Goal: Information Seeking & Learning: Learn about a topic

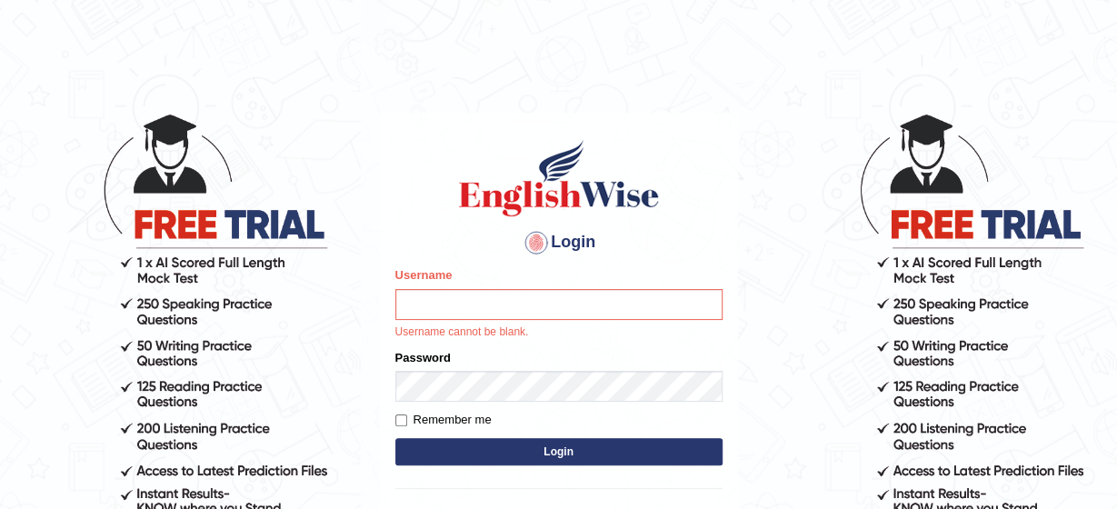
type input "kavya"
click at [557, 448] on form "Please fix the following errors: Username kavya Username cannot be blank. Passw…" at bounding box center [559, 368] width 327 height 204
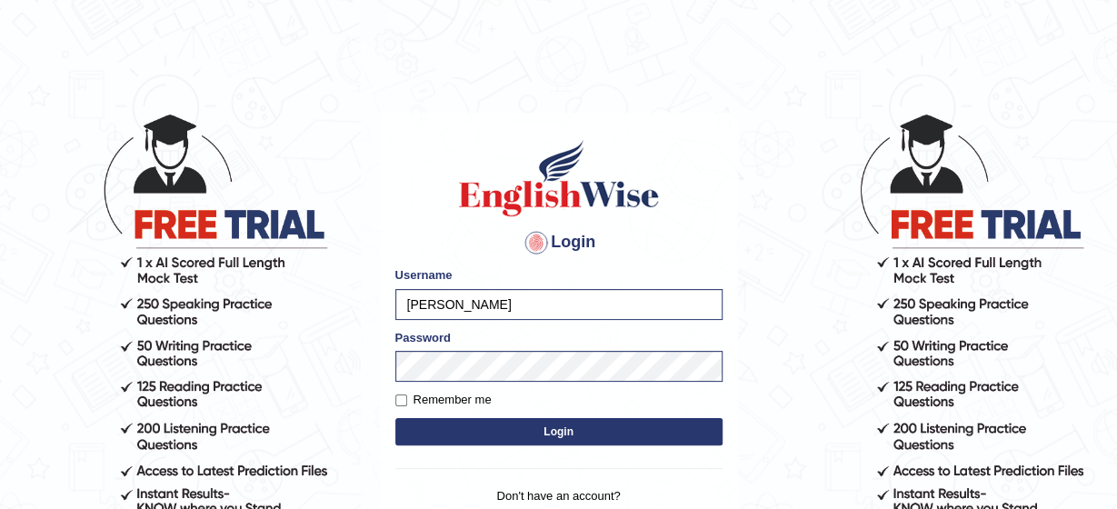
click at [522, 425] on button "Login" at bounding box center [559, 431] width 327 height 27
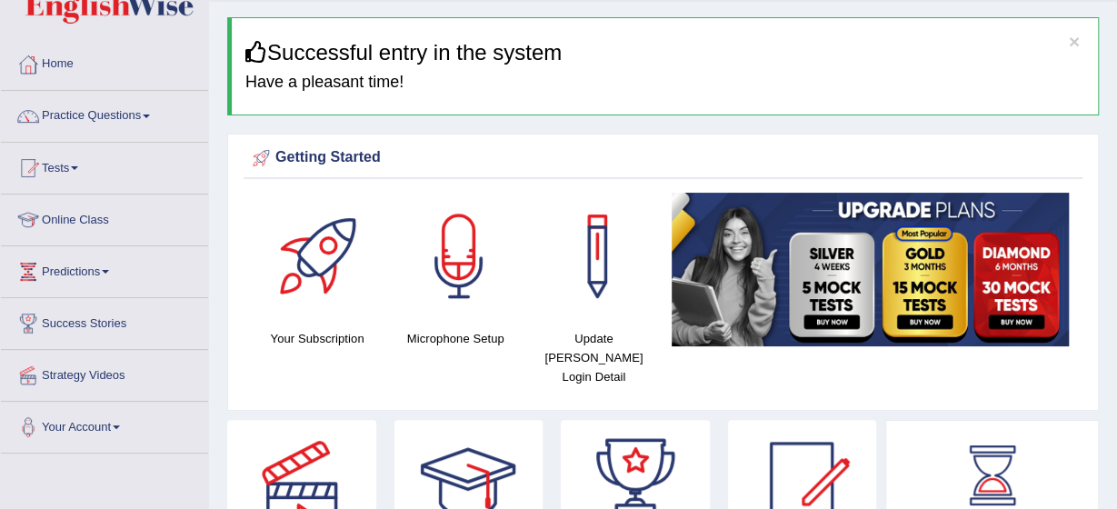
scroll to position [85, 0]
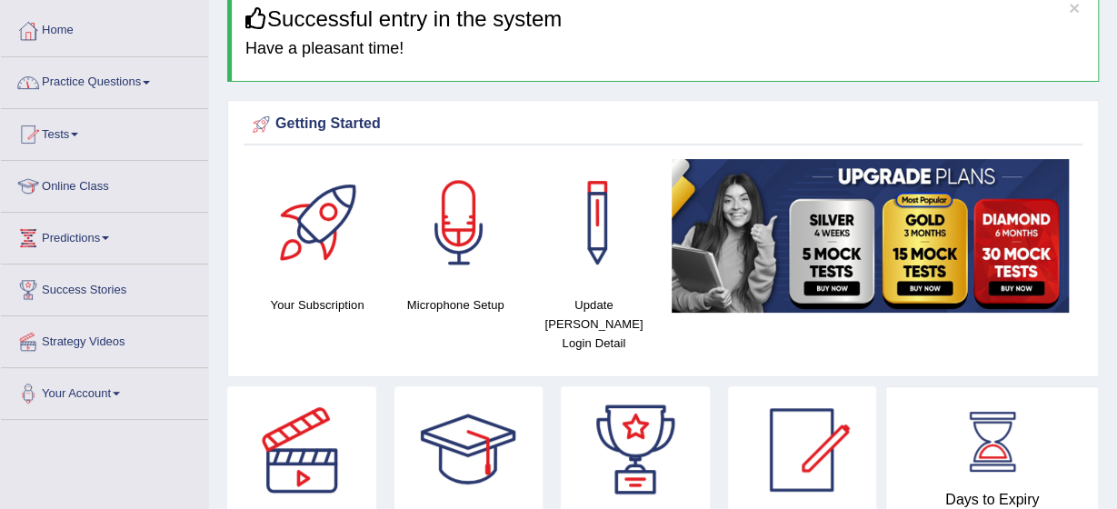
click at [78, 134] on span at bounding box center [74, 135] width 7 height 4
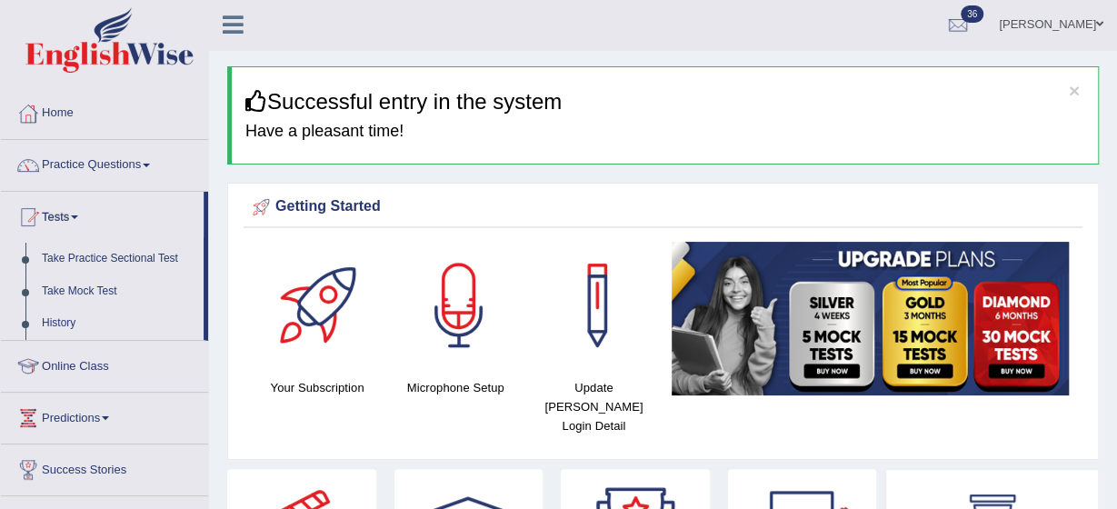
scroll to position [0, 0]
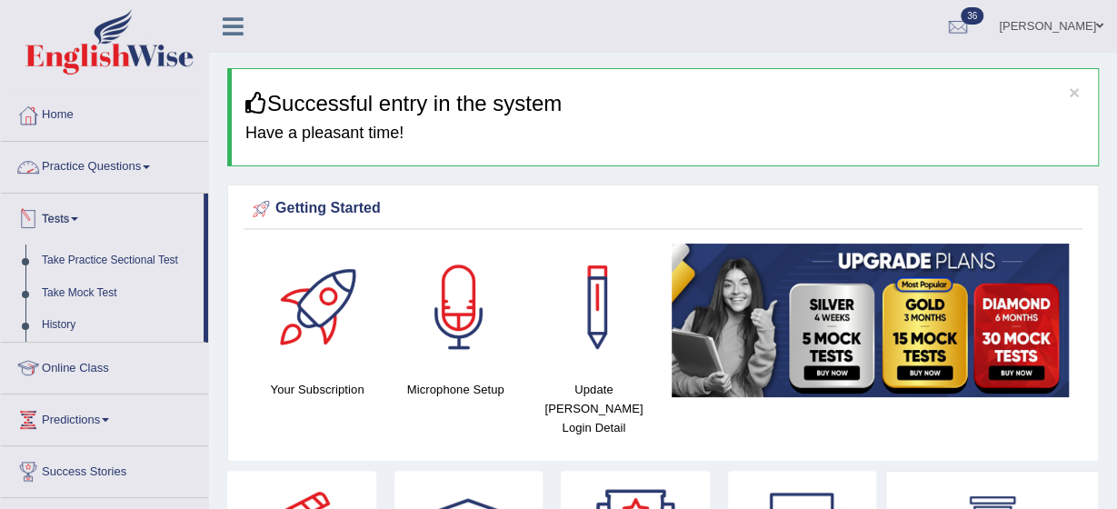
click at [127, 165] on link "Practice Questions" at bounding box center [104, 164] width 207 height 45
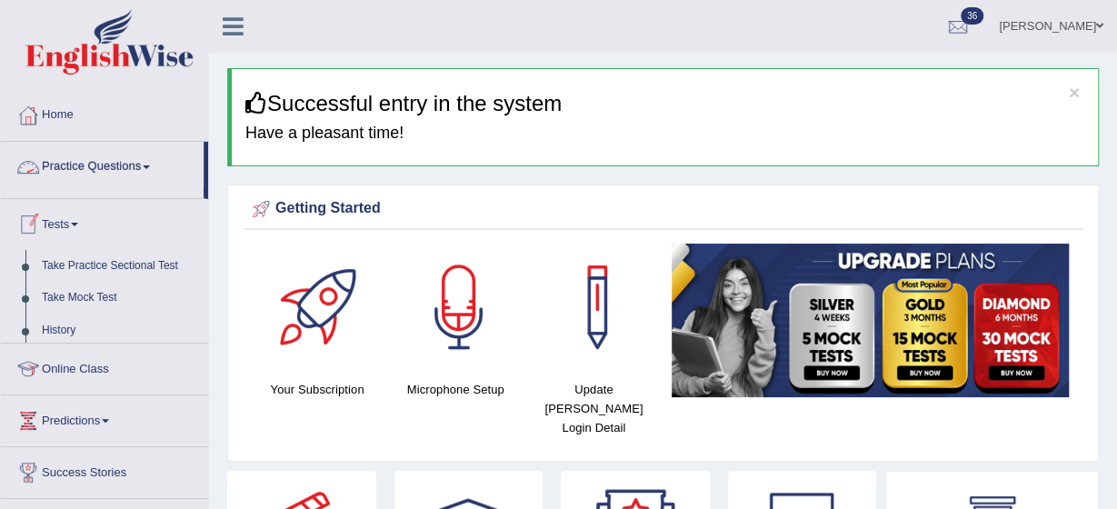
click at [127, 165] on link "Practice Questions" at bounding box center [102, 164] width 203 height 45
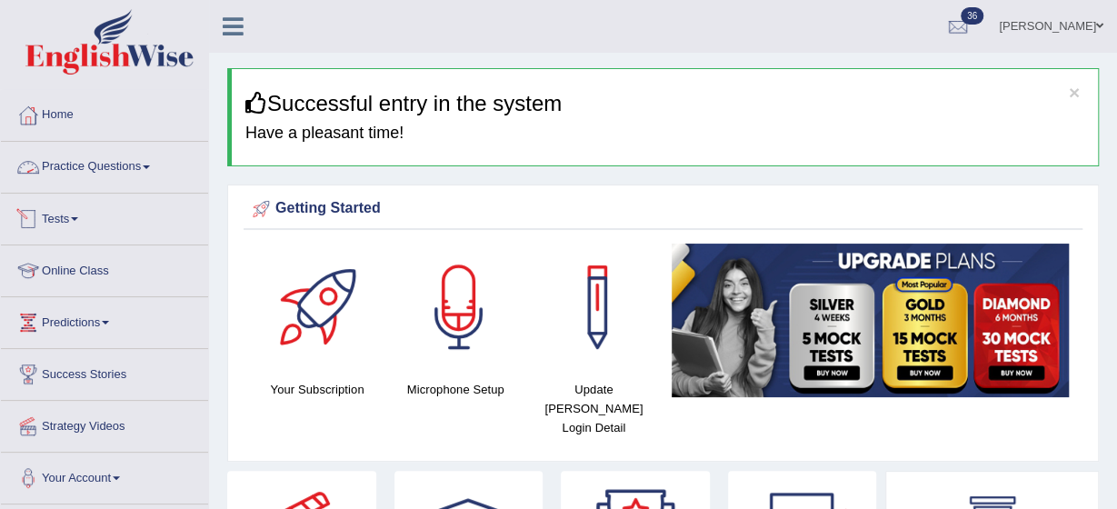
click at [149, 168] on span at bounding box center [146, 167] width 7 height 4
click at [152, 156] on link "Practice Questions" at bounding box center [104, 164] width 207 height 45
click at [144, 163] on link "Practice Questions" at bounding box center [104, 164] width 207 height 45
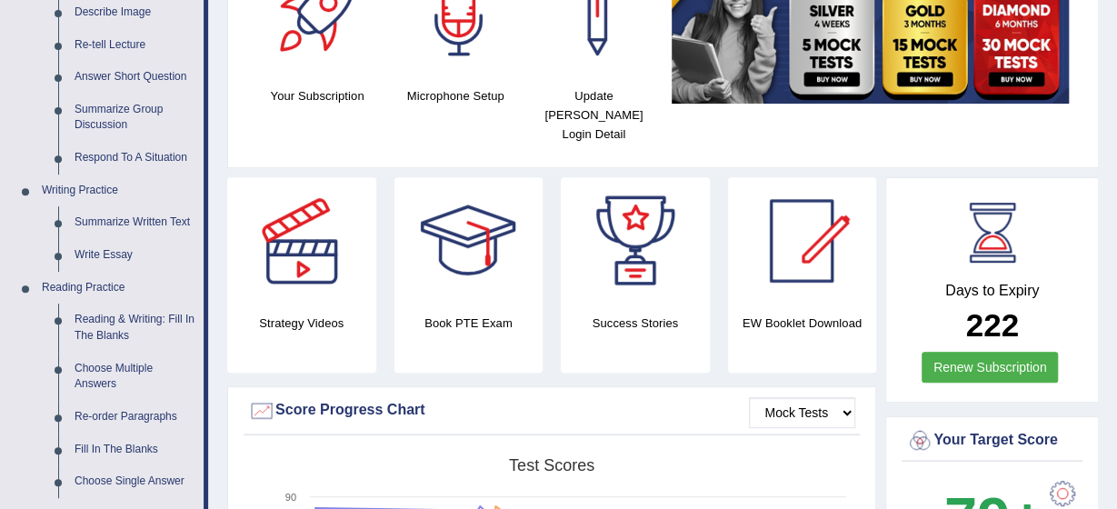
scroll to position [328, 0]
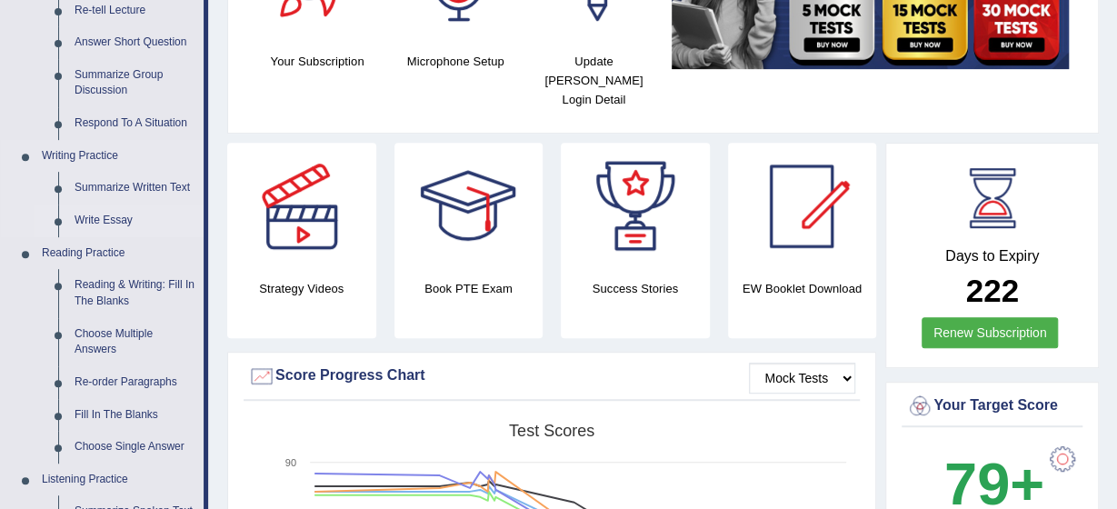
click at [100, 219] on link "Write Essay" at bounding box center [134, 221] width 137 height 33
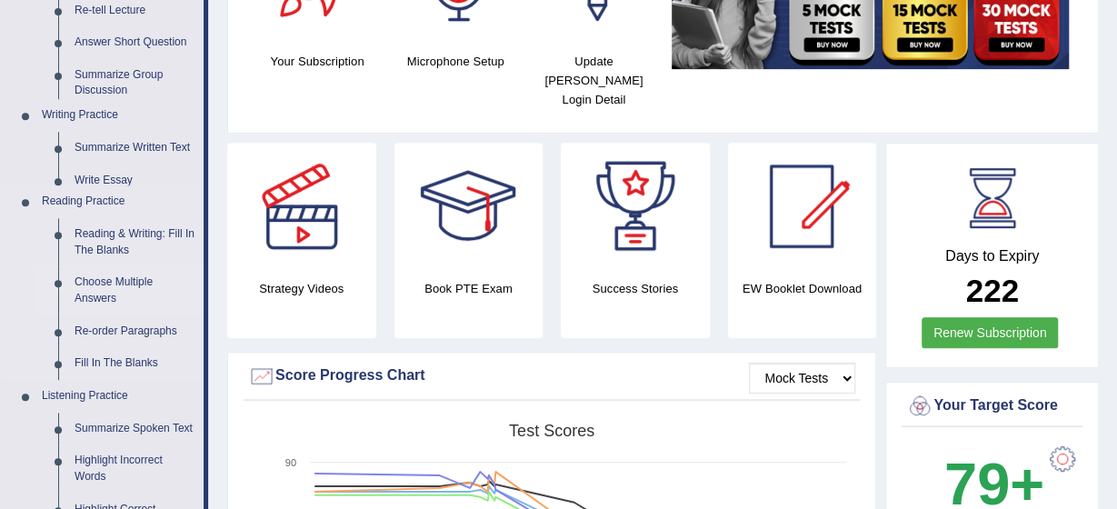
click at [100, 219] on ul "Speaking Practice Read Aloud Repeat Sentence Describe Image Re-tell Lecture Ans…" at bounding box center [102, 268] width 203 height 806
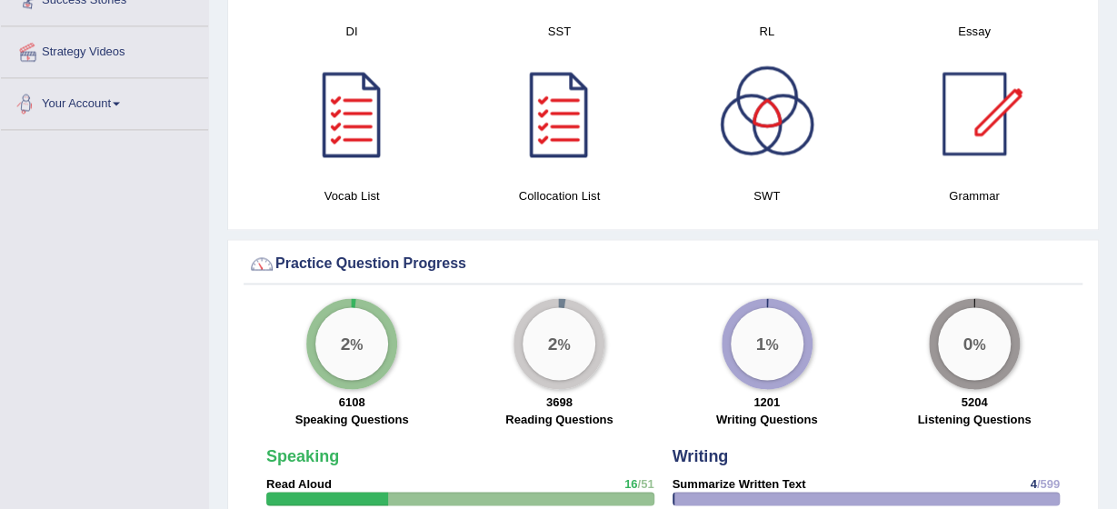
scroll to position [1026, 0]
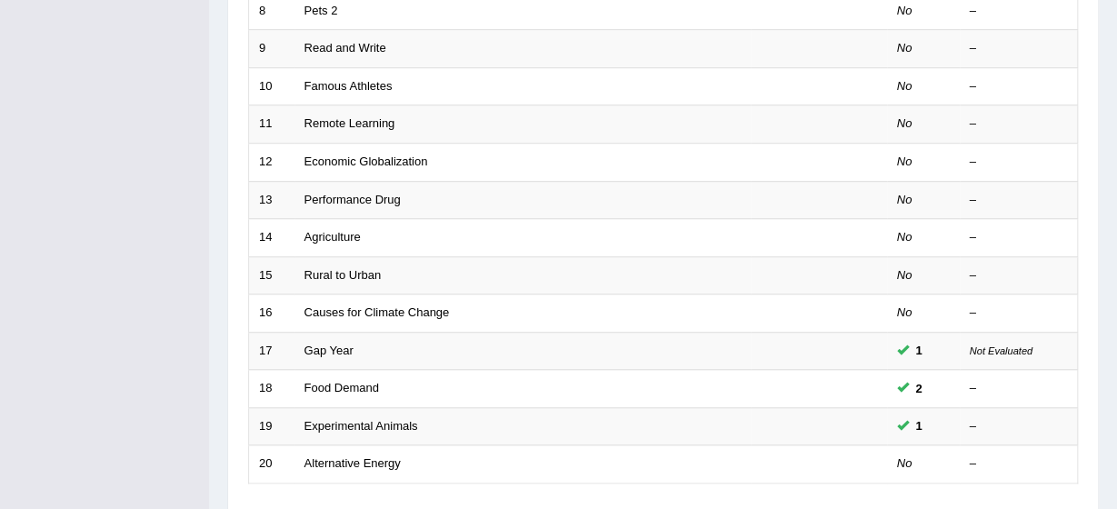
scroll to position [686, 0]
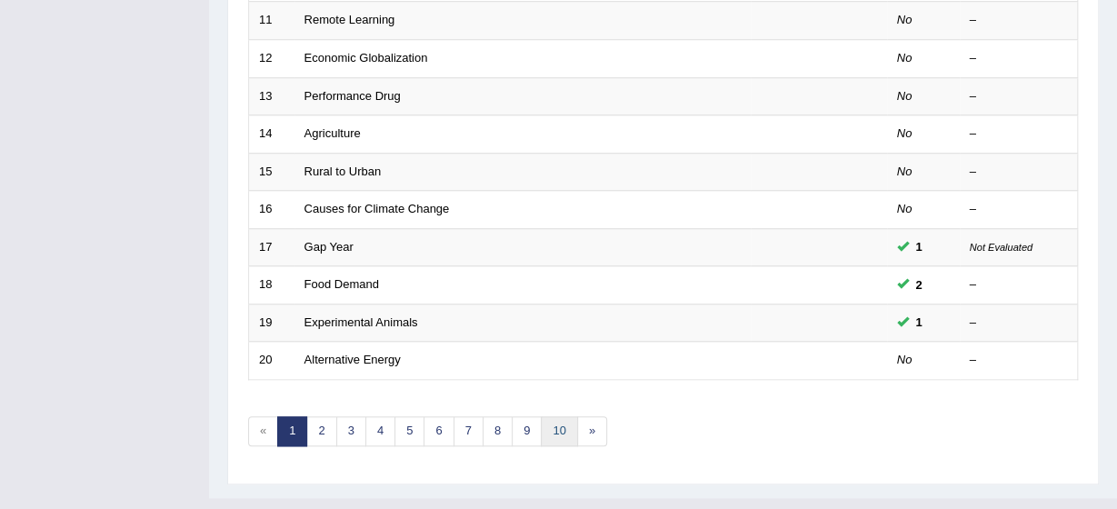
click at [555, 416] on link "10" at bounding box center [559, 431] width 36 height 30
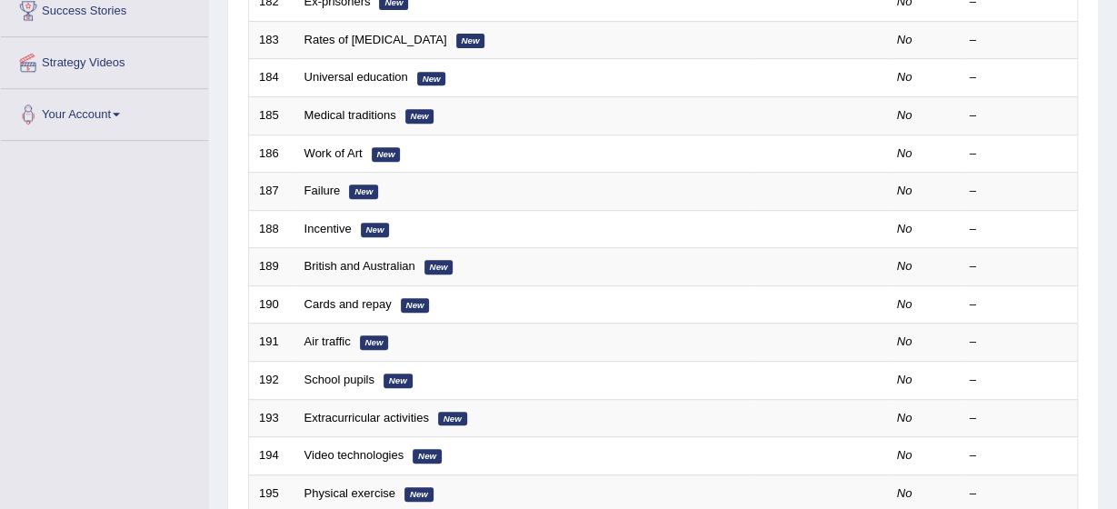
scroll to position [387, 0]
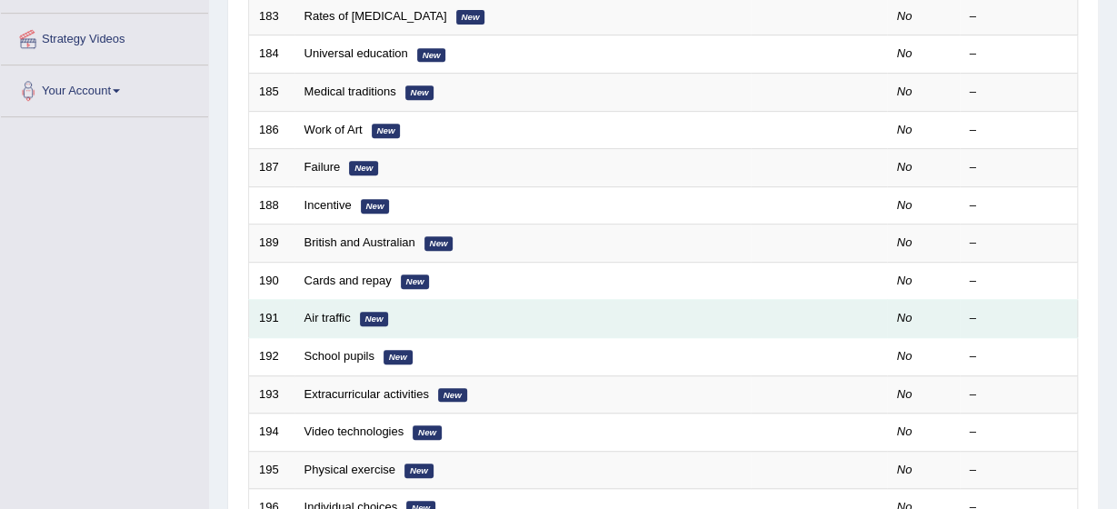
click at [330, 300] on td "Air traffic New" at bounding box center [523, 319] width 456 height 38
drag, startPoint x: 330, startPoint y: 279, endPoint x: 310, endPoint y: 292, distance: 23.7
click at [310, 311] on link "Air traffic" at bounding box center [328, 318] width 46 height 14
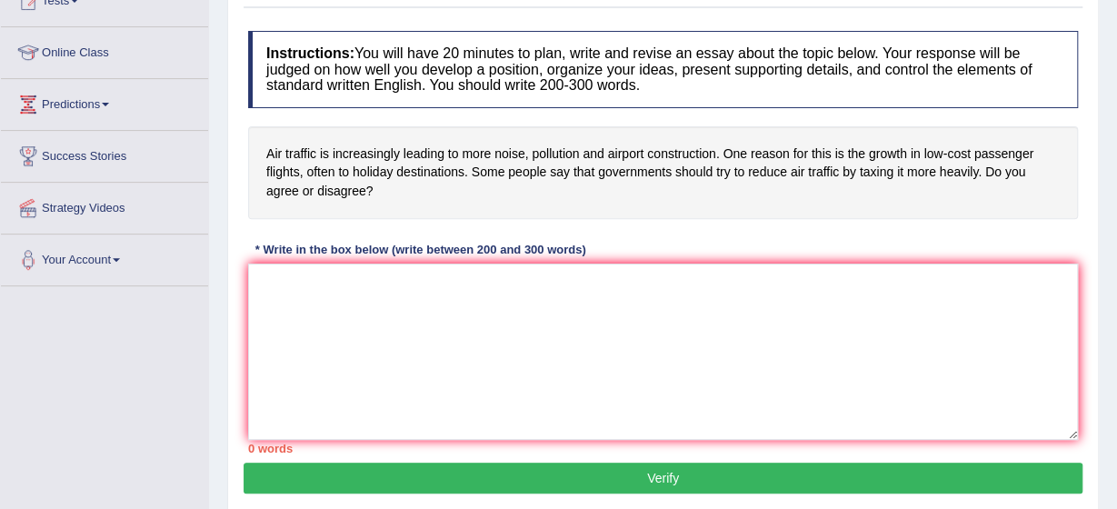
scroll to position [255, 0]
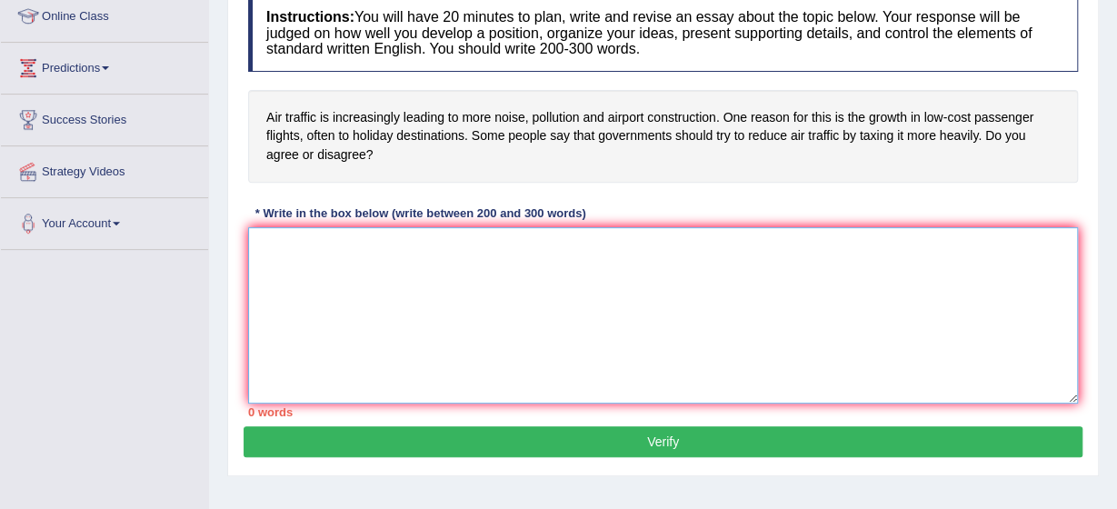
click at [253, 246] on textarea at bounding box center [663, 315] width 830 height 176
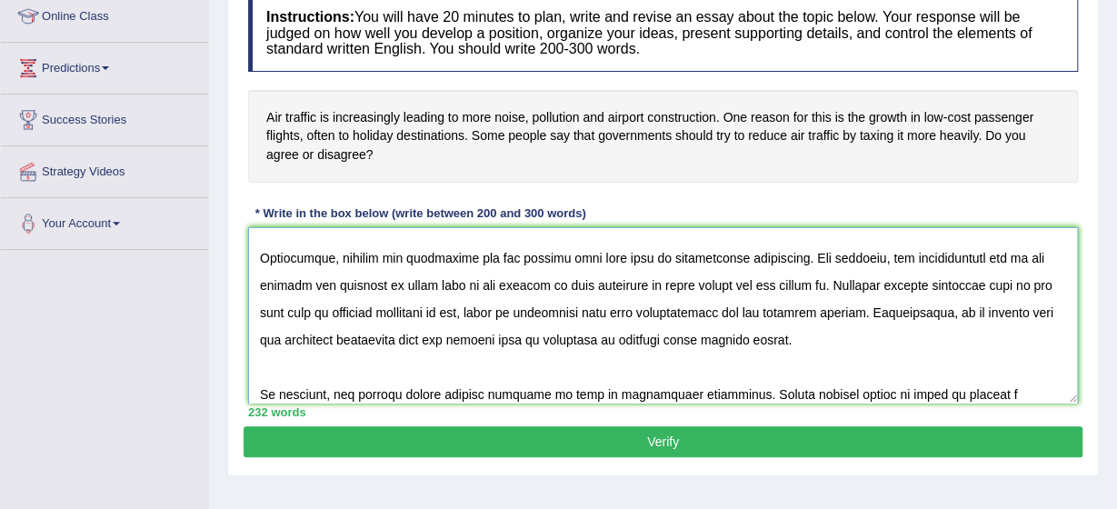
scroll to position [235, 0]
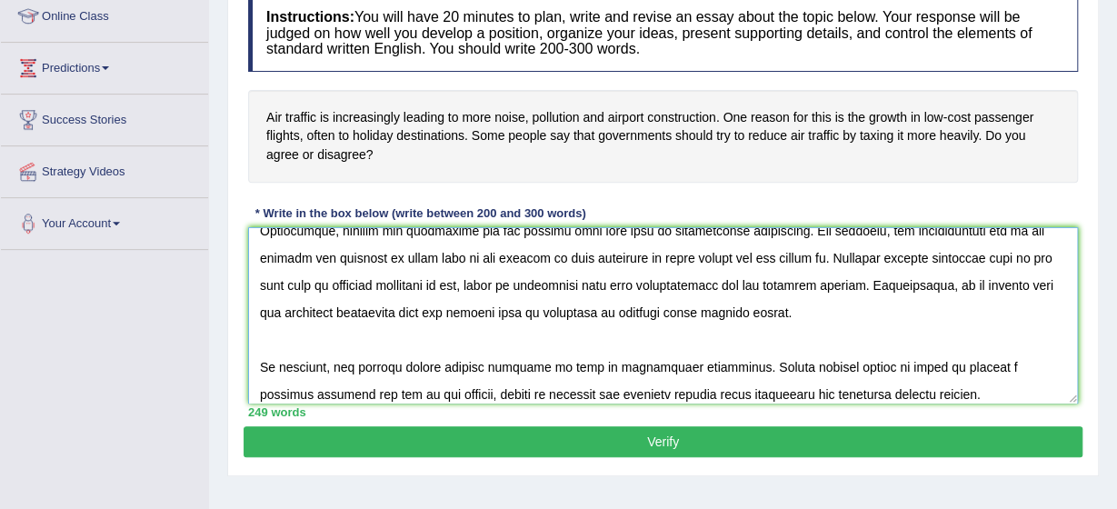
type textarea "The increasing influence of air traffic on our lives has ignited numerous discu…"
click at [673, 429] on button "Verify" at bounding box center [663, 441] width 839 height 31
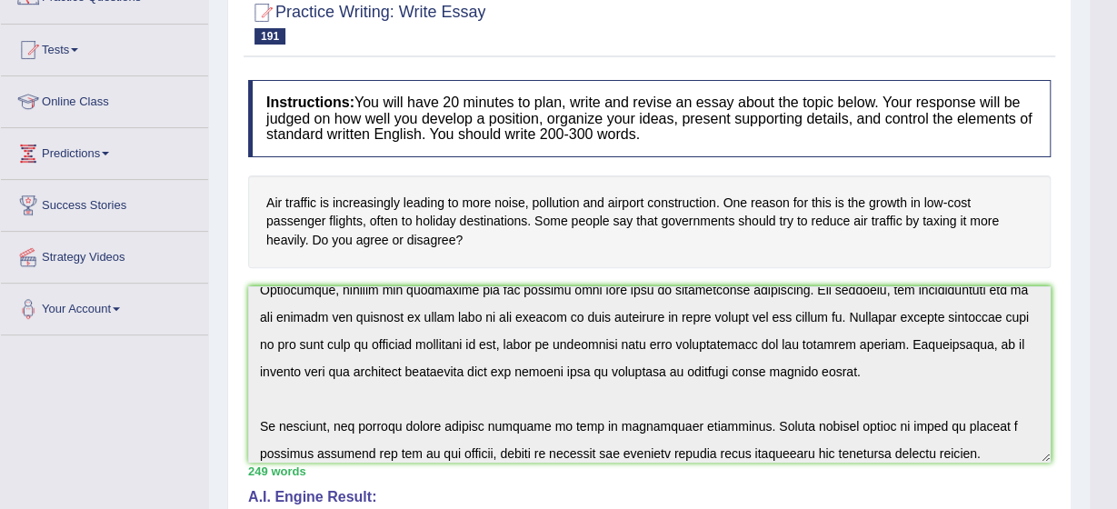
scroll to position [155, 0]
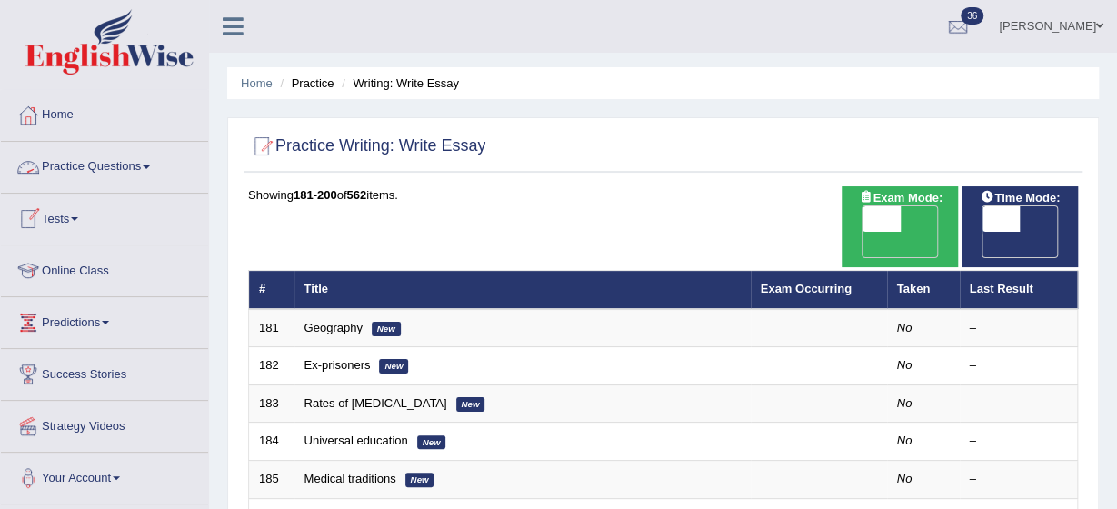
click at [149, 166] on span at bounding box center [146, 167] width 7 height 4
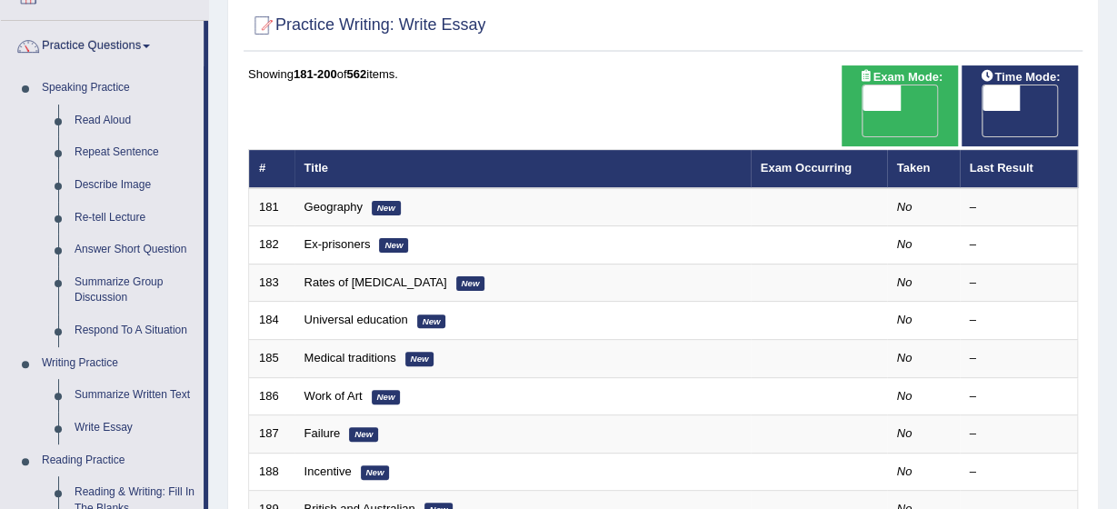
scroll to position [145, 0]
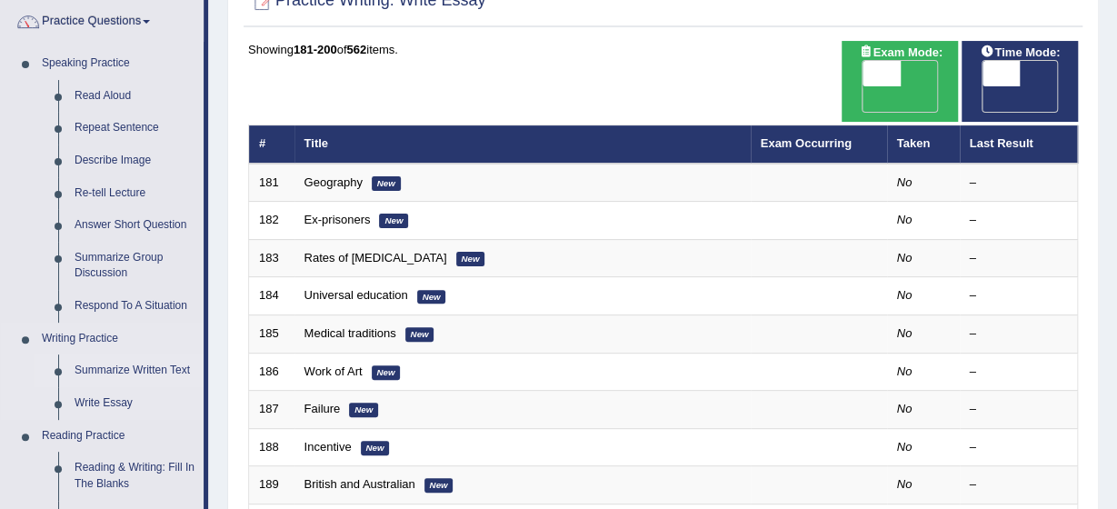
click at [171, 375] on link "Summarize Written Text" at bounding box center [134, 371] width 137 height 33
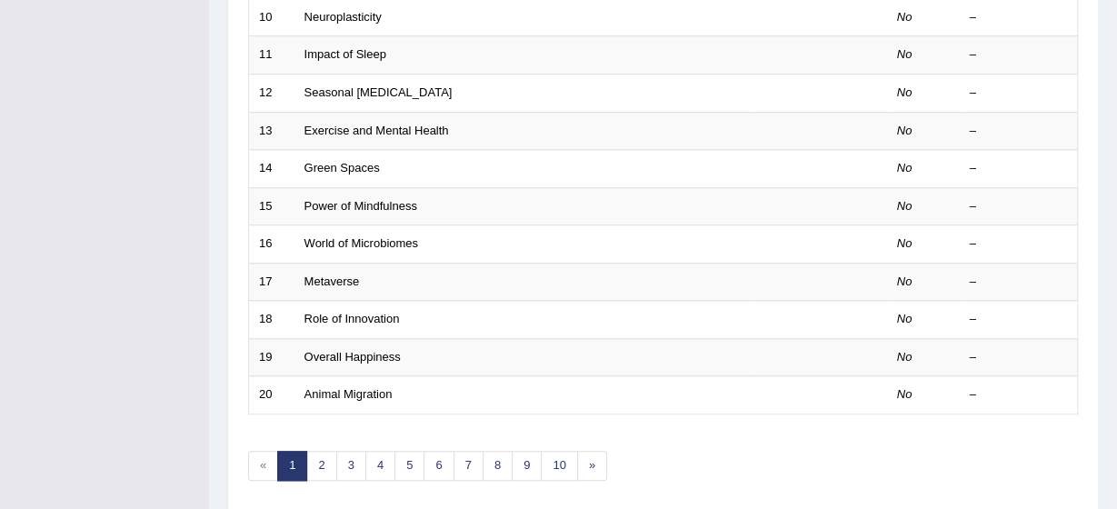
scroll to position [686, 0]
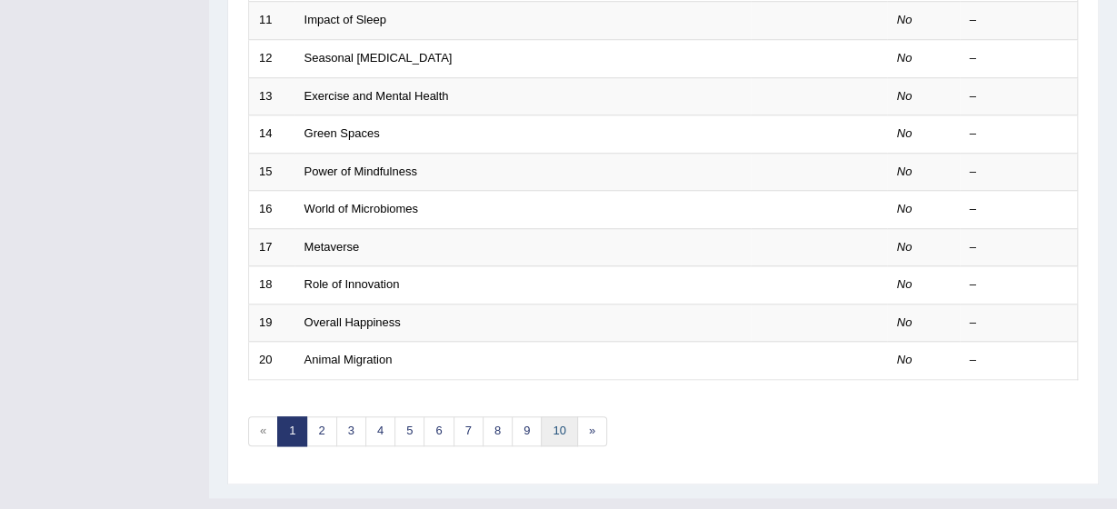
click at [544, 416] on link "10" at bounding box center [559, 431] width 36 height 30
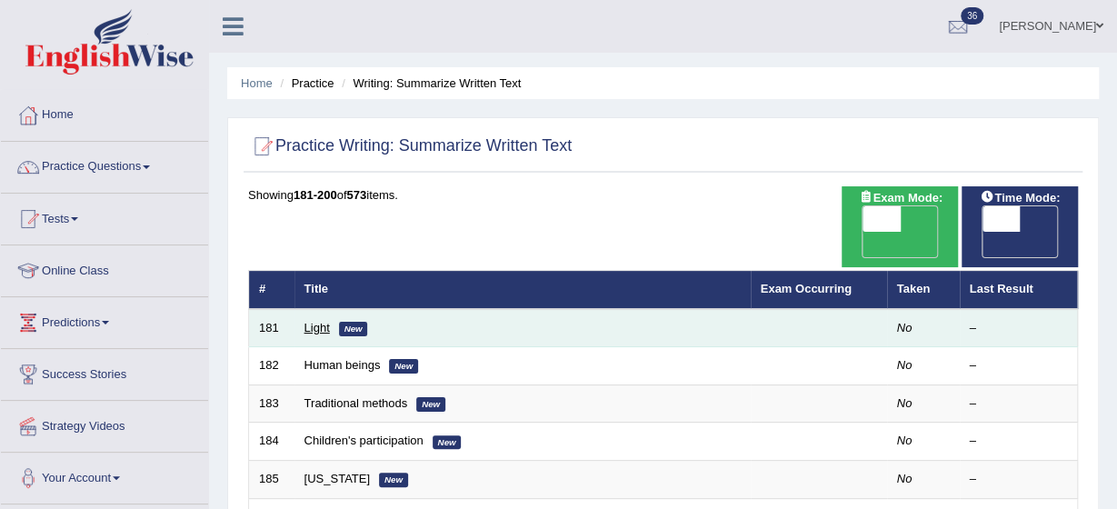
click at [307, 321] on link "Light" at bounding box center [317, 328] width 25 height 14
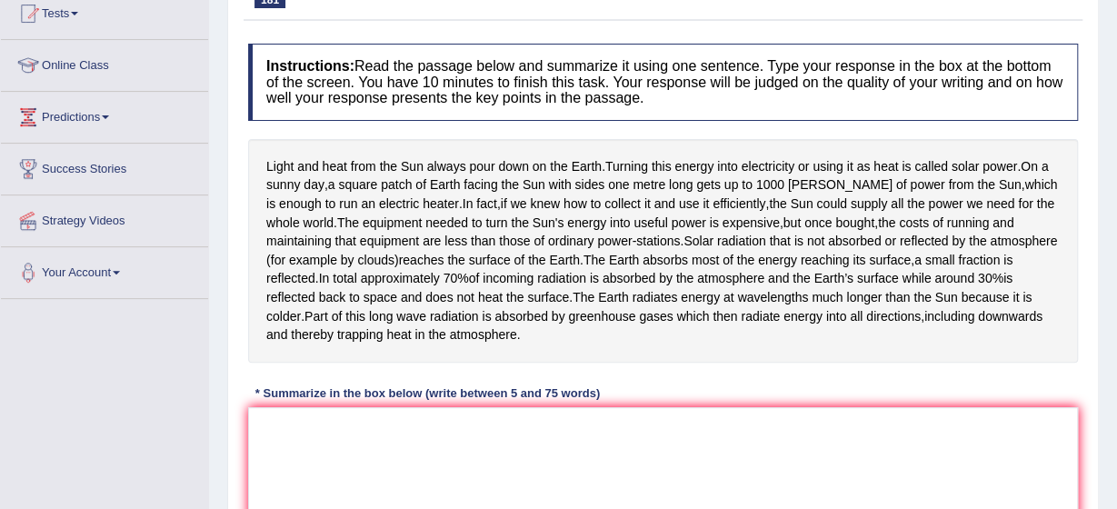
scroll to position [218, 0]
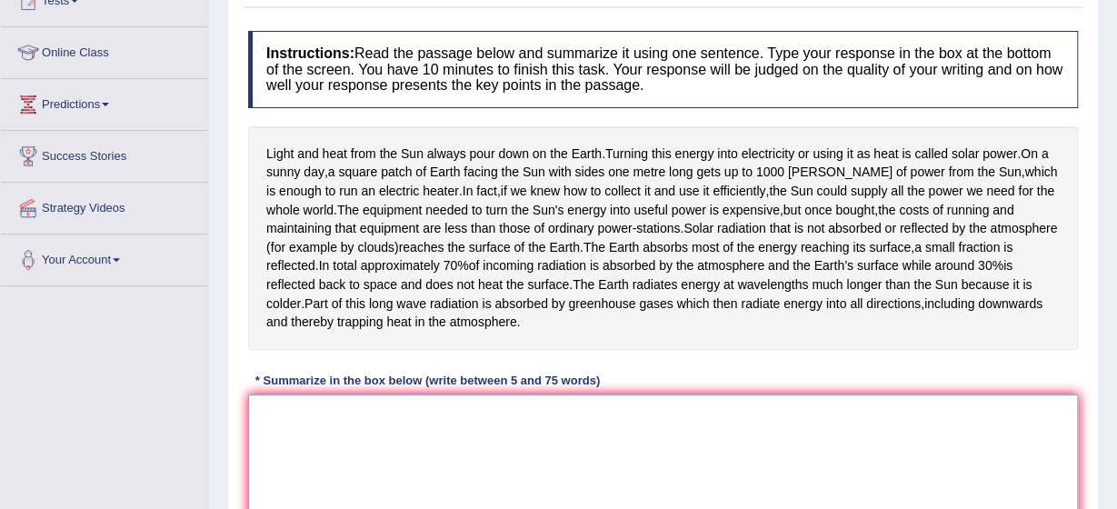
click at [265, 426] on textarea at bounding box center [663, 483] width 830 height 176
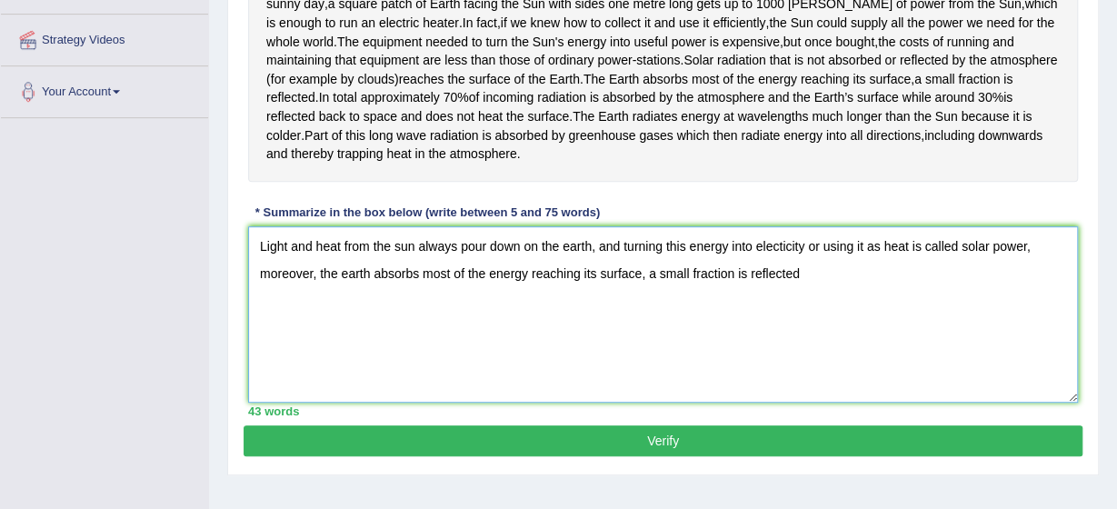
scroll to position [436, 0]
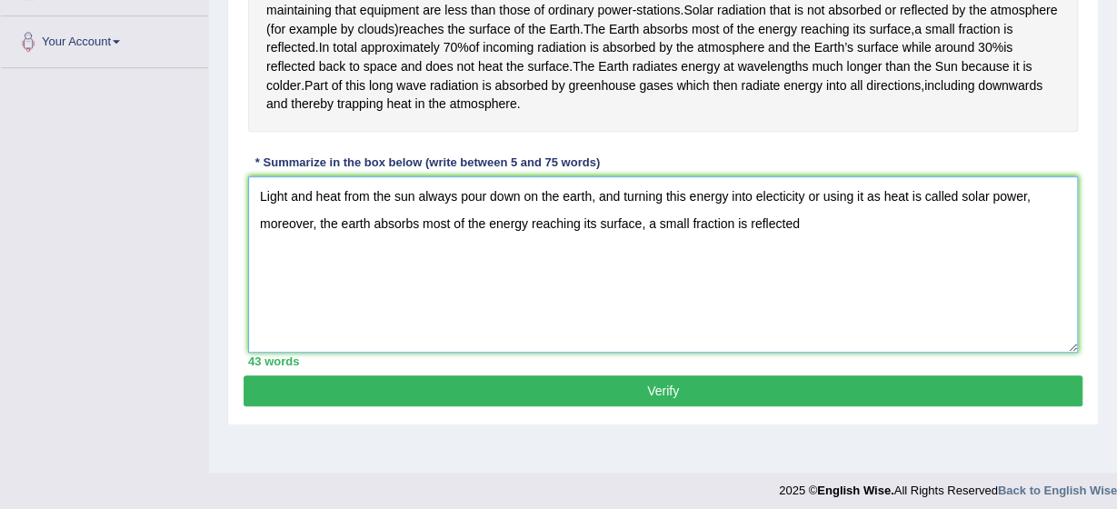
type textarea "Light and heat from the sun always pour down on the earth, and turning this ene…"
click at [842, 401] on button "Verify" at bounding box center [663, 391] width 839 height 31
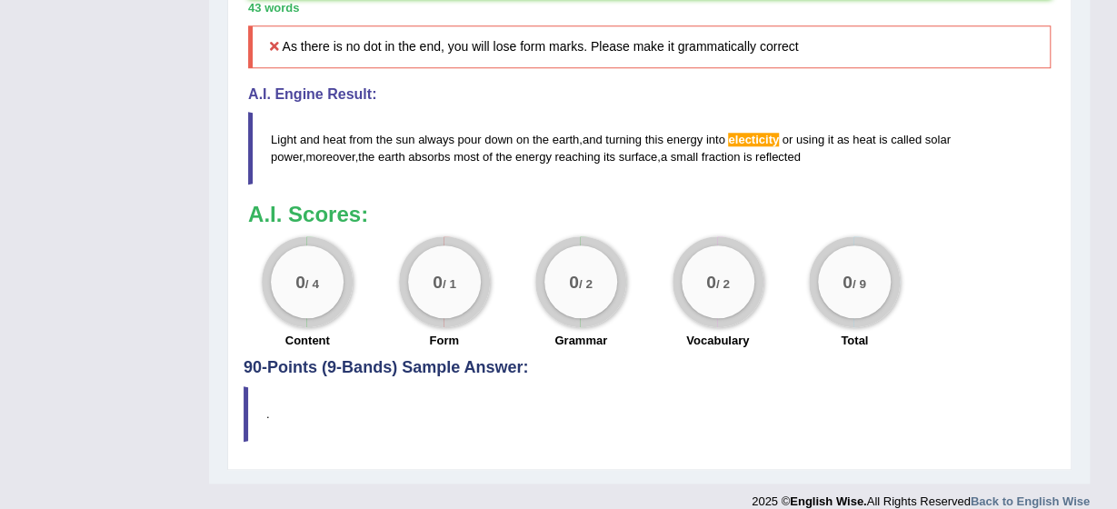
scroll to position [798, 0]
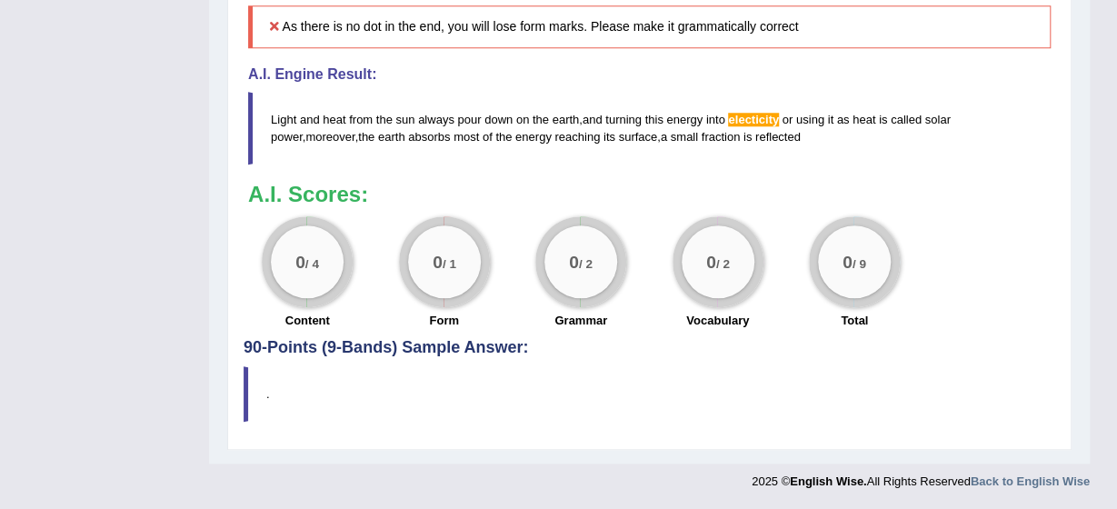
click at [776, 121] on span "electicity" at bounding box center [753, 120] width 51 height 14
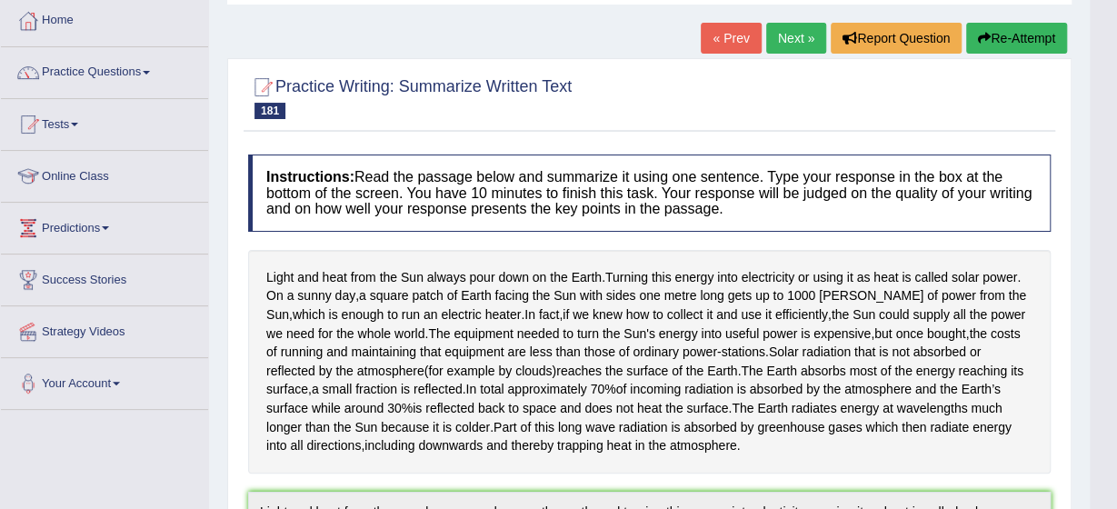
scroll to position [58, 0]
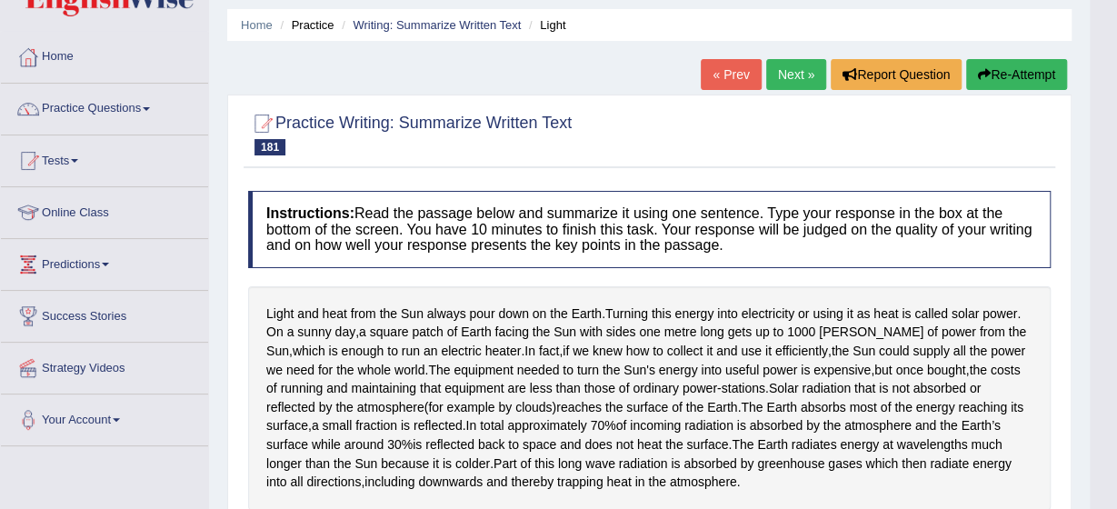
click at [992, 74] on button "Re-Attempt" at bounding box center [1017, 74] width 101 height 31
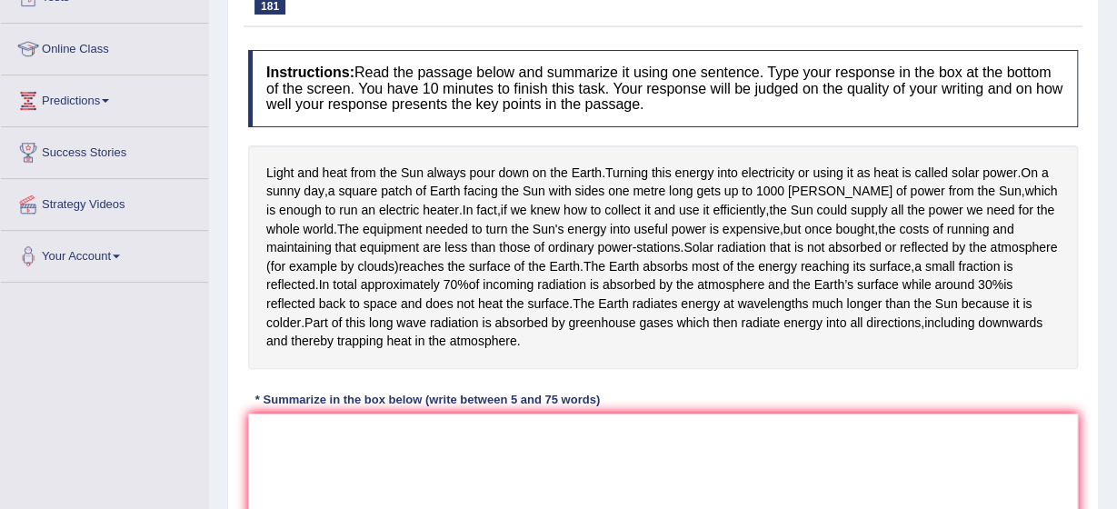
scroll to position [240, 0]
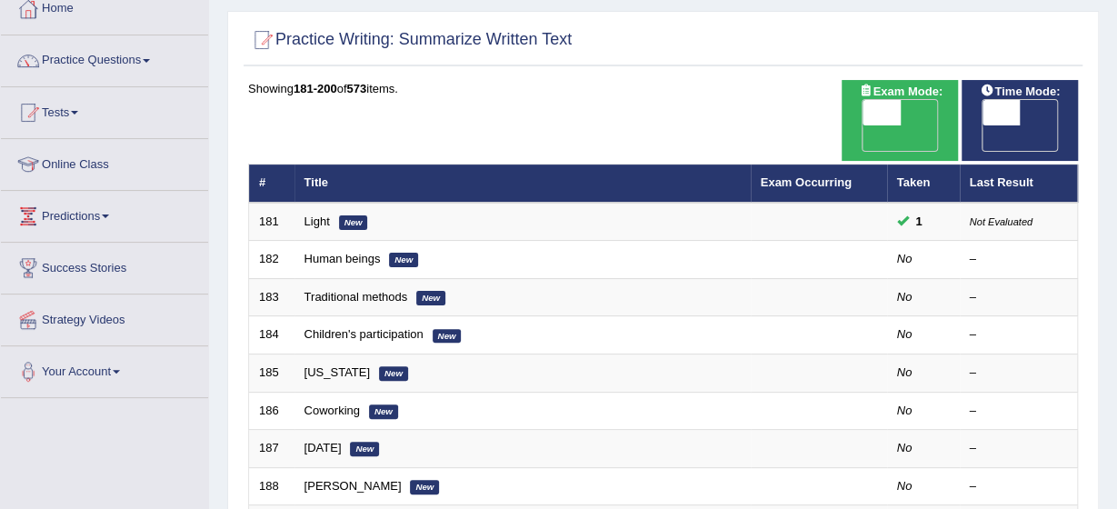
scroll to position [121, 0]
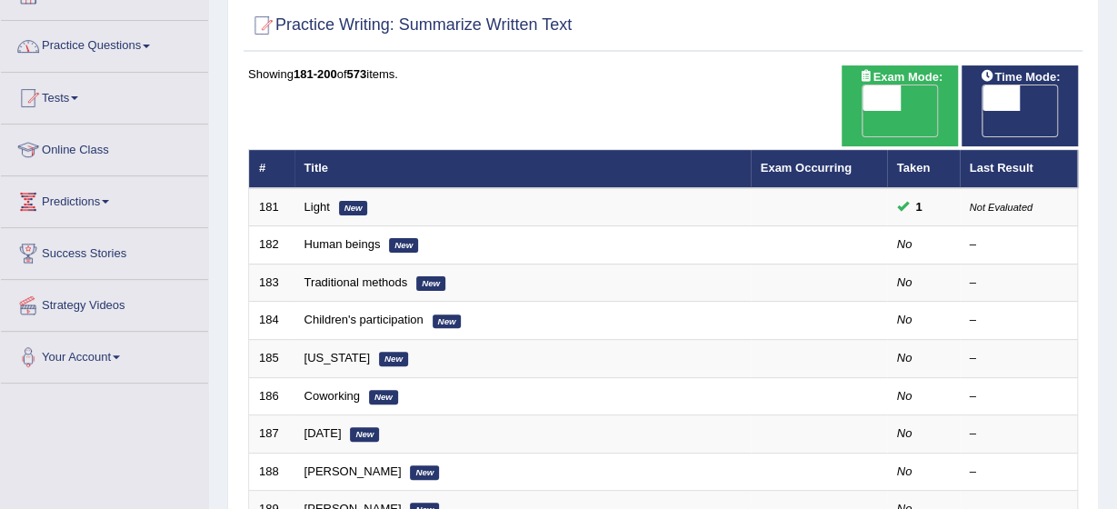
click at [153, 42] on link "Practice Questions" at bounding box center [104, 43] width 207 height 45
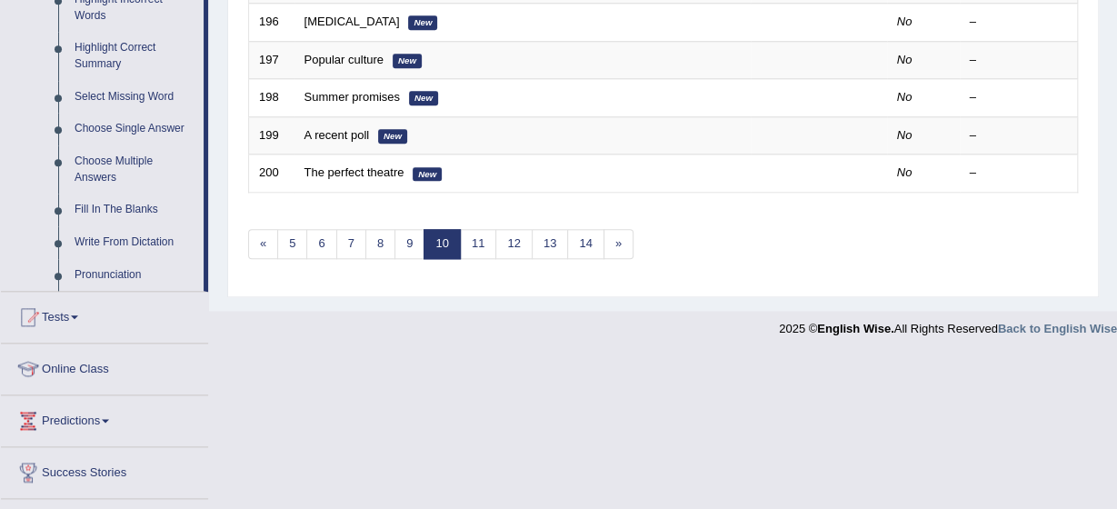
scroll to position [909, 0]
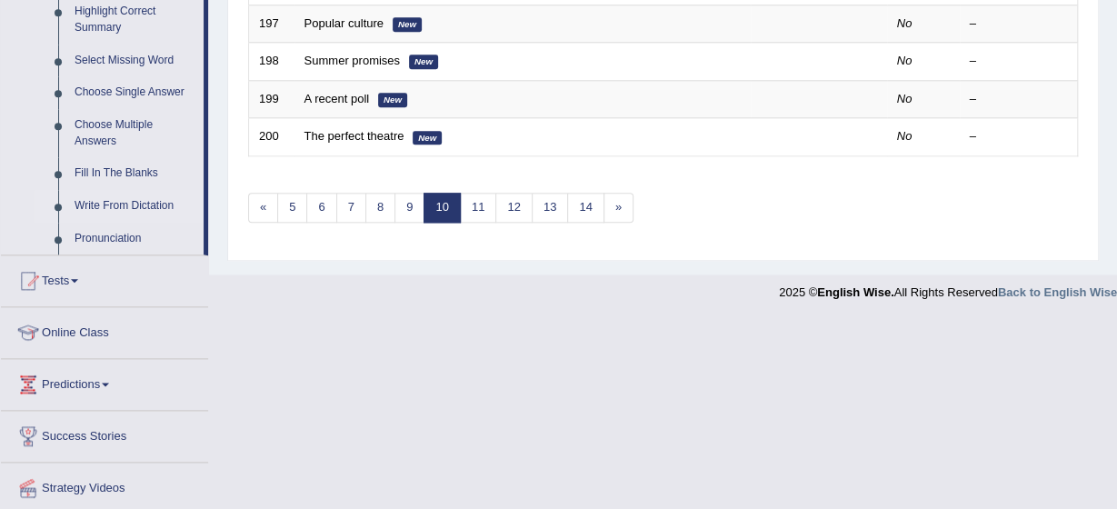
click at [120, 197] on link "Write From Dictation" at bounding box center [134, 206] width 137 height 33
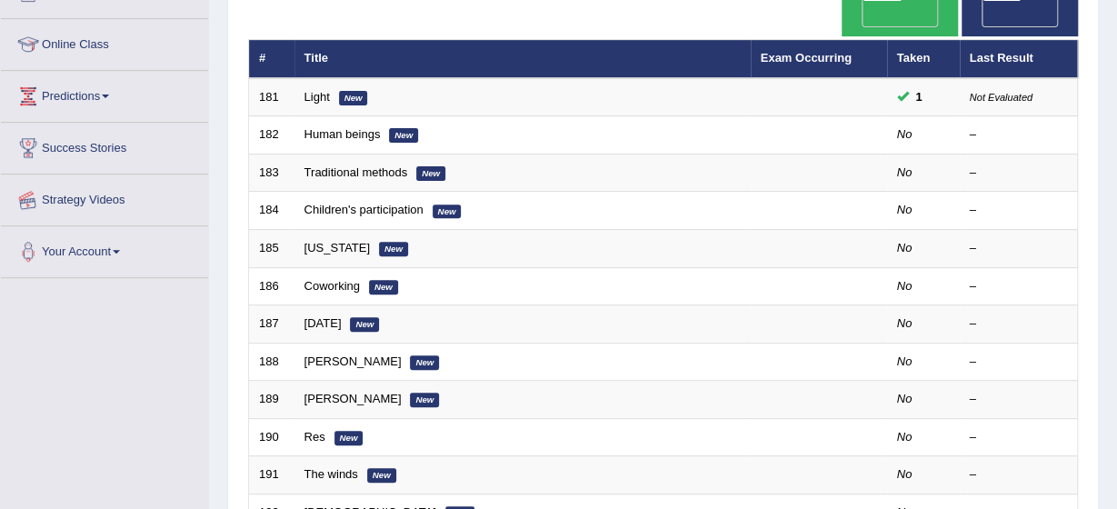
scroll to position [245, 0]
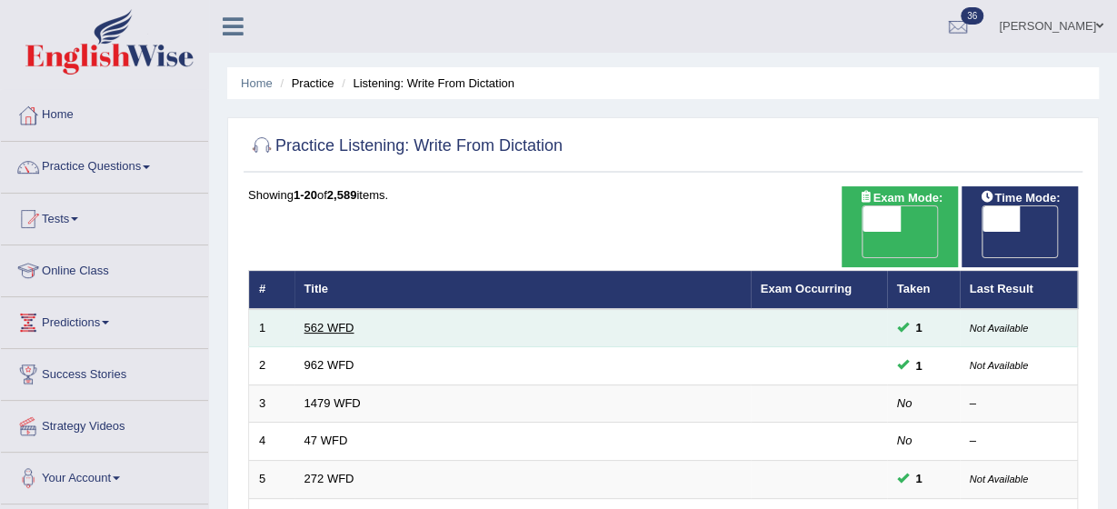
click at [332, 321] on link "562 WFD" at bounding box center [330, 328] width 50 height 14
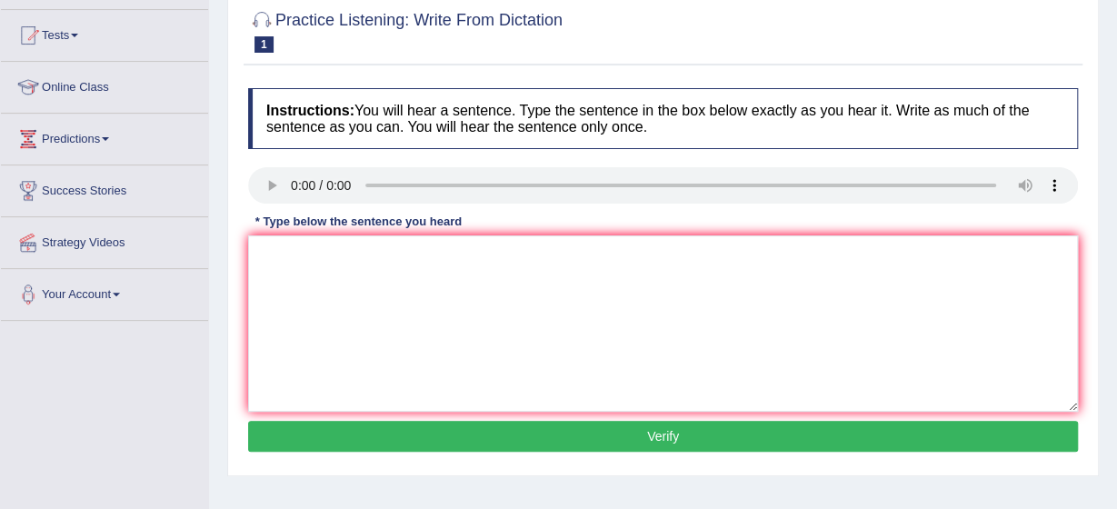
scroll to position [218, 0]
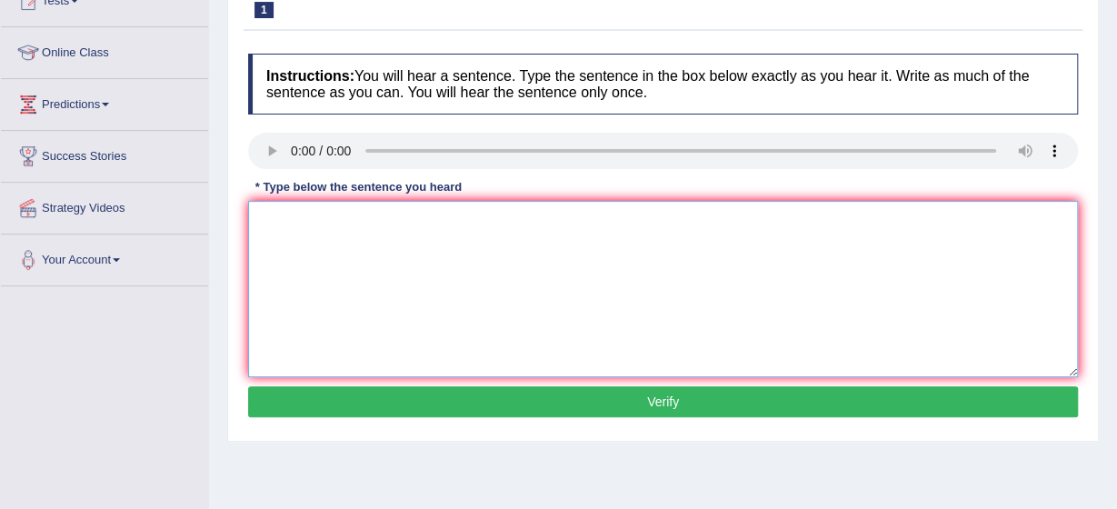
click at [260, 235] on textarea at bounding box center [663, 289] width 830 height 176
type textarea "The gap between rich and poor does not decrease."
click at [555, 397] on button "Verify" at bounding box center [663, 401] width 830 height 31
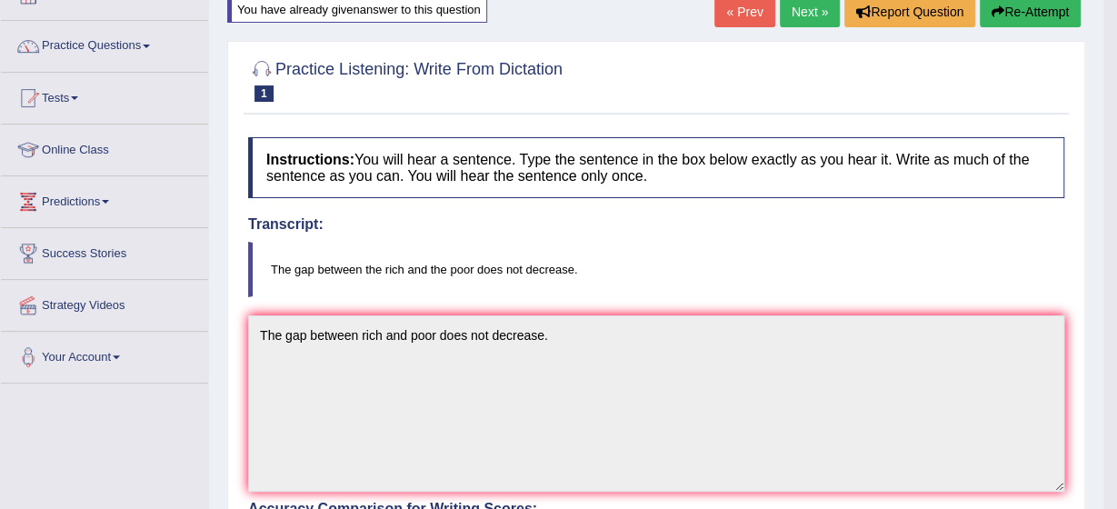
scroll to position [36, 0]
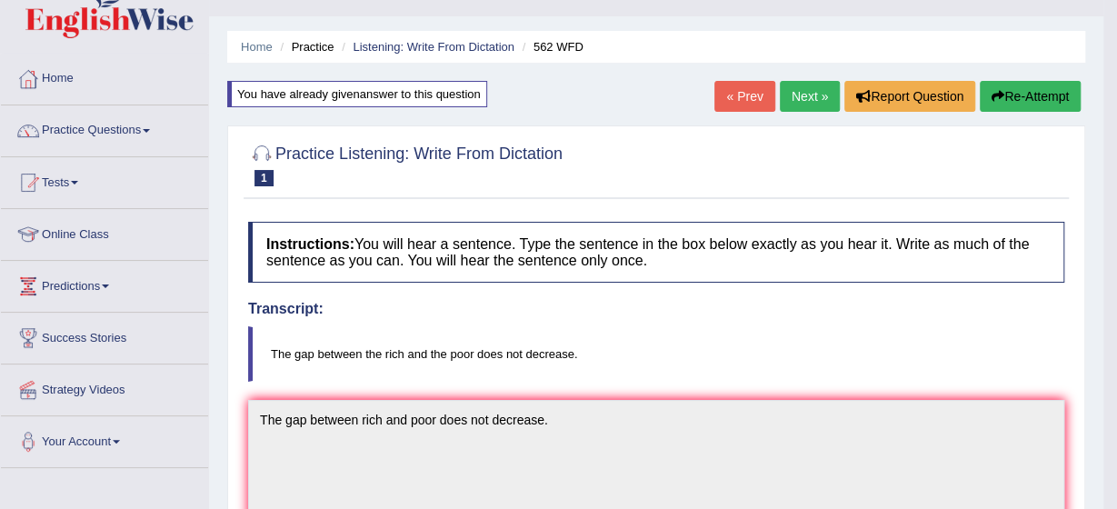
click at [799, 90] on link "Next »" at bounding box center [810, 96] width 60 height 31
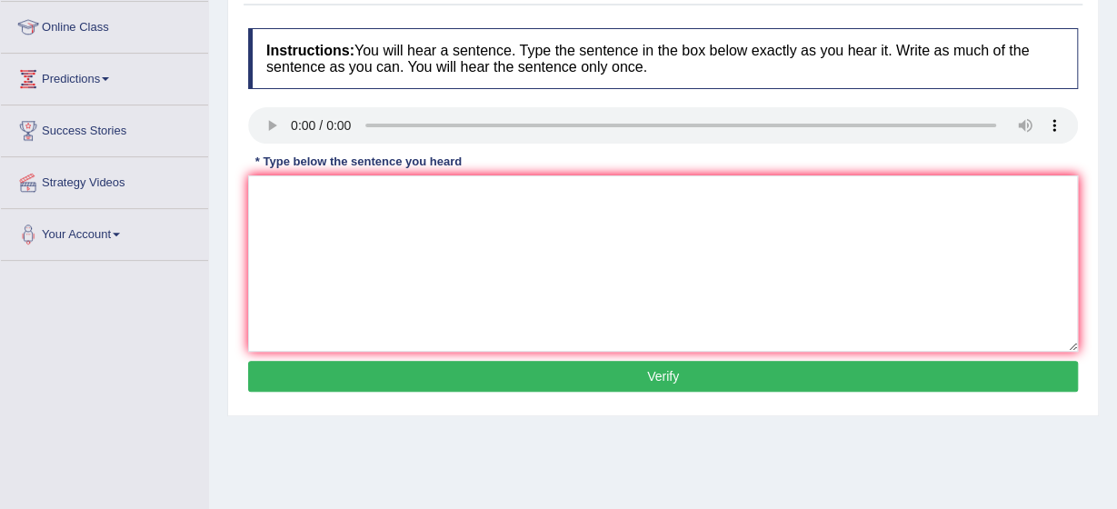
scroll to position [291, 0]
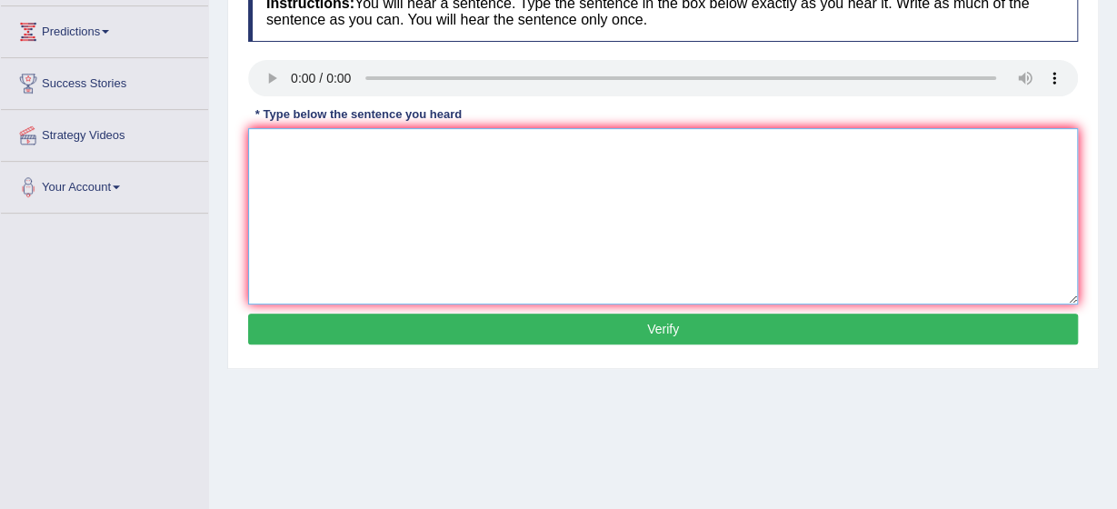
click at [256, 139] on textarea at bounding box center [663, 216] width 830 height 176
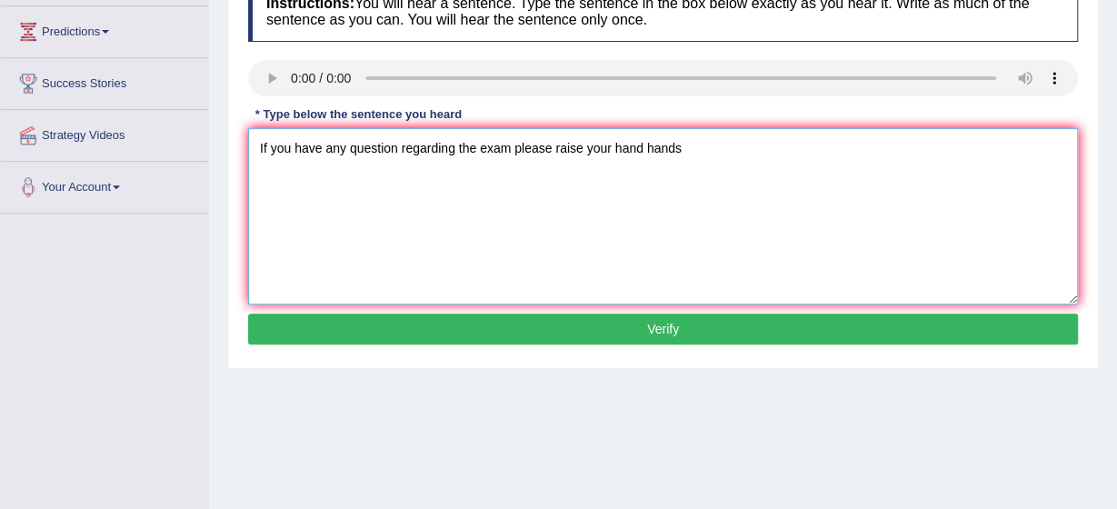
type textarea "If you have any question regarding the exam please raise your hand hands"
click at [571, 326] on button "Verify" at bounding box center [663, 329] width 830 height 31
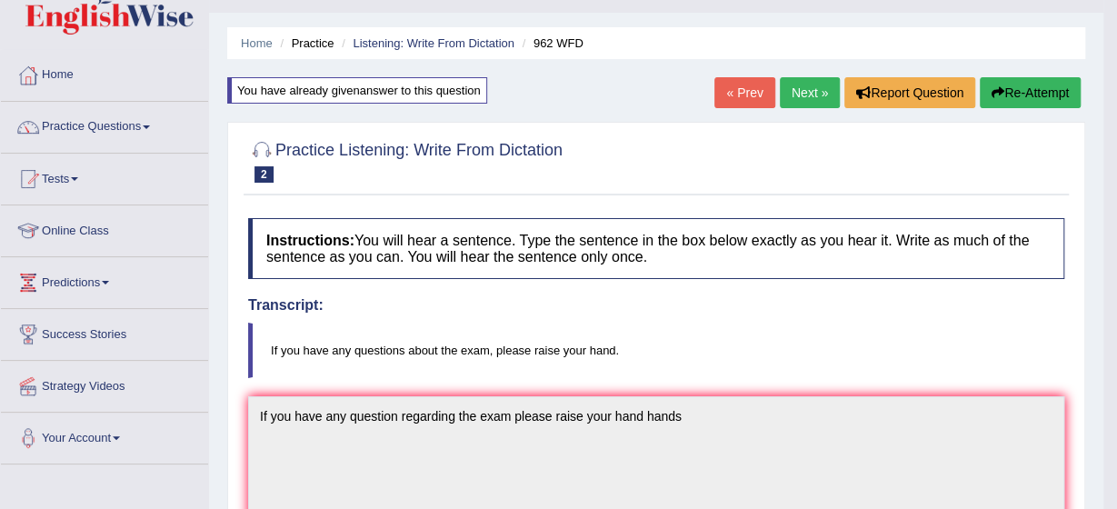
scroll to position [36, 0]
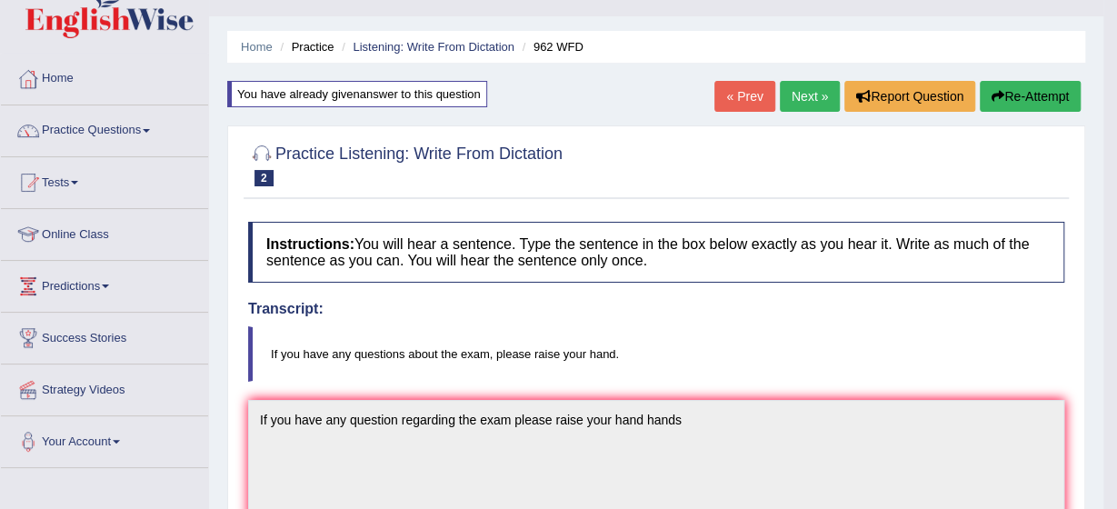
click at [808, 88] on link "Next »" at bounding box center [810, 96] width 60 height 31
